Goal: Task Accomplishment & Management: Manage account settings

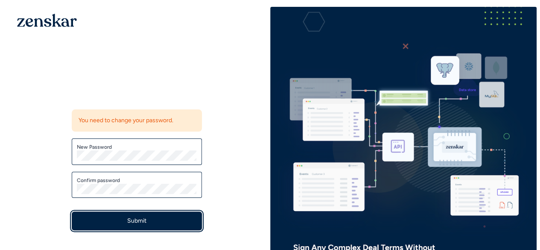
click at [137, 217] on button "Submit" at bounding box center [137, 220] width 130 height 19
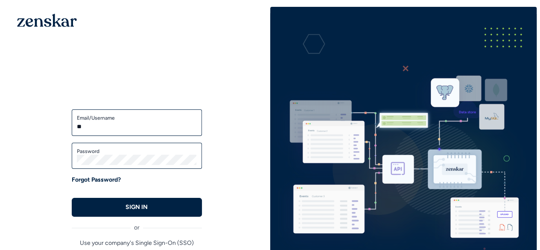
type input "**********"
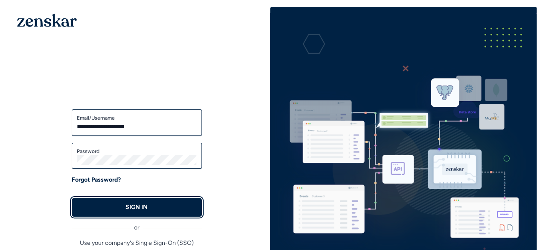
click at [138, 206] on p "SIGN IN" at bounding box center [137, 207] width 22 height 9
